Goal: Task Accomplishment & Management: Manage account settings

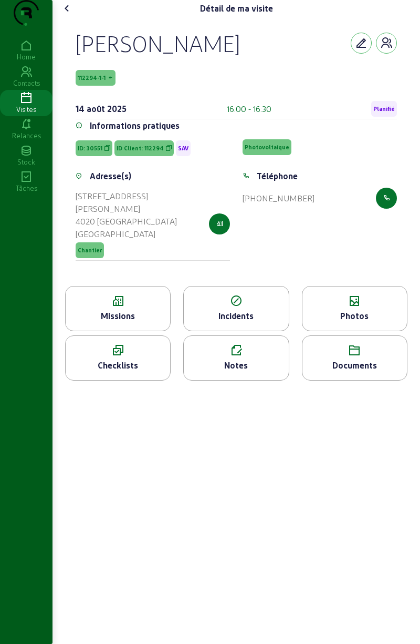
click at [75, 17] on cam-font-icon at bounding box center [67, 8] width 17 height 17
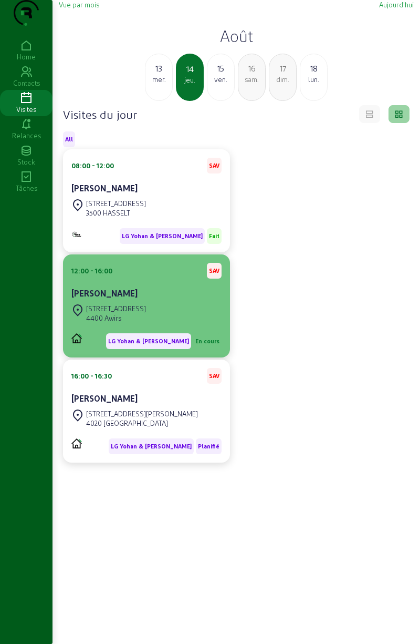
click at [180, 299] on div "[PERSON_NAME]" at bounding box center [146, 293] width 150 height 13
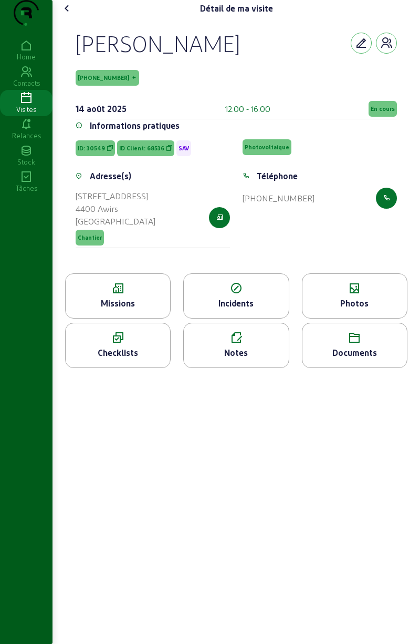
click at [386, 112] on span "En cours" at bounding box center [383, 108] width 24 height 7
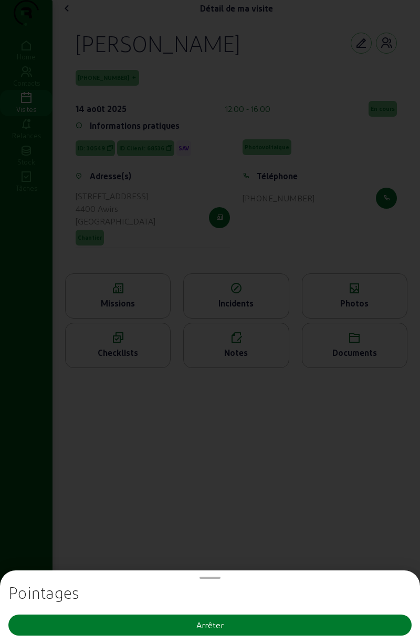
click at [233, 633] on button "Arrêter" at bounding box center [209, 624] width 403 height 21
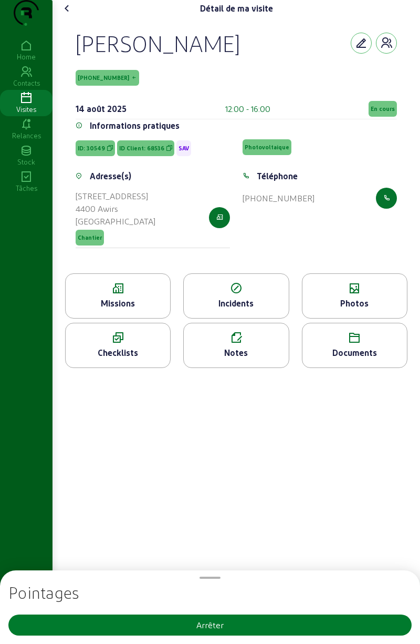
click at [248, 632] on button "Arrêter" at bounding box center [209, 624] width 403 height 21
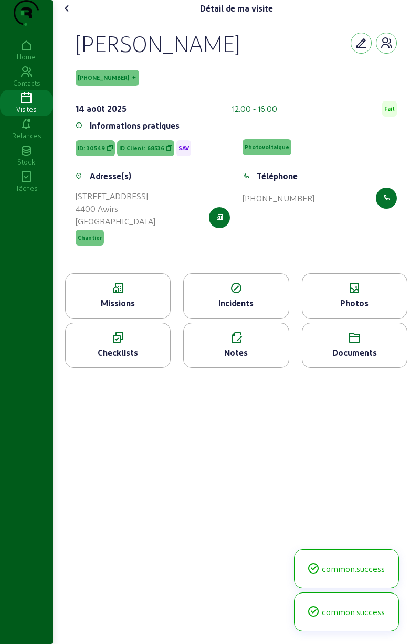
click at [86, 17] on div "Détail de ma visite" at bounding box center [236, 8] width 355 height 17
click at [76, 17] on cam-font-icon at bounding box center [67, 8] width 17 height 17
